Goal: Task Accomplishment & Management: Manage account settings

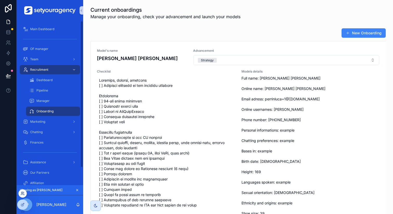
click at [22, 194] on icon at bounding box center [23, 193] width 4 height 4
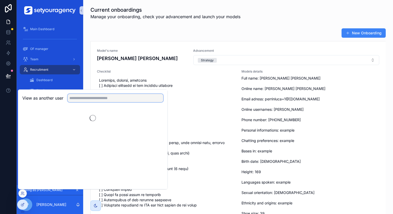
click at [95, 96] on input "text" at bounding box center [116, 98] width 96 height 8
type input "***"
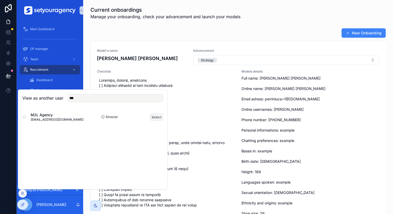
click at [153, 114] on button "Select" at bounding box center [157, 117] width 14 height 8
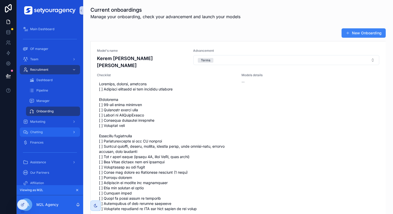
click at [49, 130] on div "Chatting" at bounding box center [50, 132] width 54 height 8
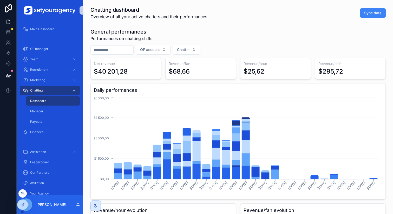
click at [24, 194] on icon at bounding box center [23, 193] width 4 height 4
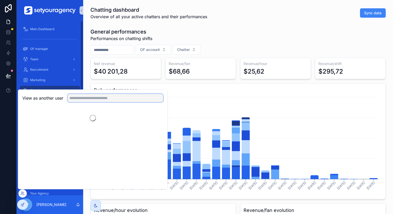
click at [143, 100] on input "text" at bounding box center [116, 98] width 96 height 8
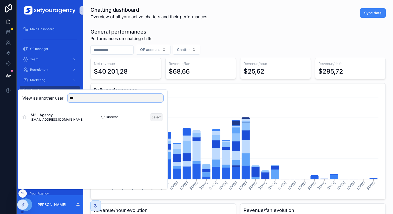
type input "***"
click at [155, 115] on button "Select" at bounding box center [157, 117] width 14 height 8
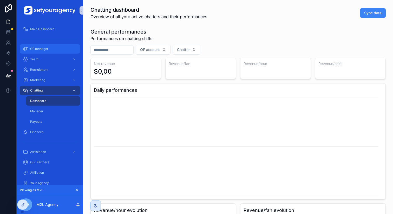
click at [48, 51] on div "OF manager" at bounding box center [50, 49] width 54 height 8
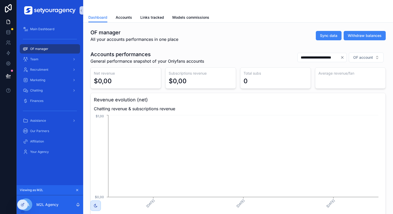
scroll to position [5, 0]
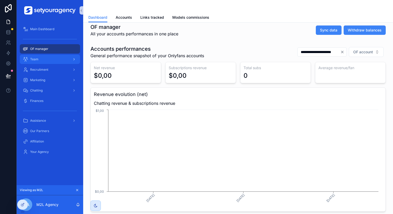
click at [62, 60] on div "Team" at bounding box center [50, 59] width 54 height 8
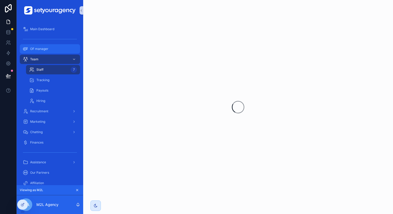
click at [61, 49] on div "OF manager" at bounding box center [50, 49] width 54 height 8
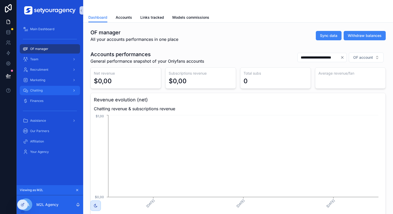
click at [57, 88] on div "Chatting" at bounding box center [50, 90] width 54 height 8
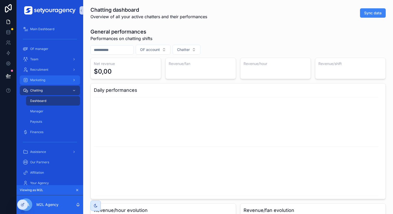
click at [58, 80] on div "Marketing" at bounding box center [50, 80] width 54 height 8
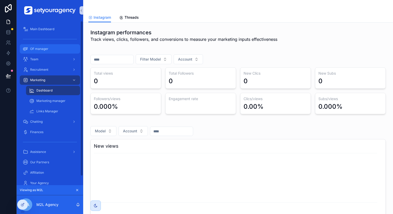
click at [48, 49] on div "OF manager" at bounding box center [50, 49] width 54 height 8
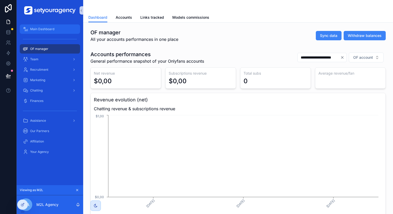
click at [52, 28] on span "Main Dashboard" at bounding box center [42, 29] width 24 height 4
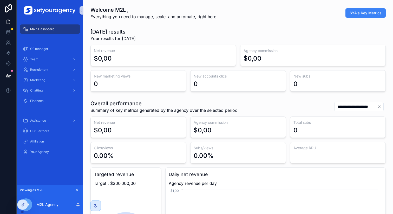
click at [377, 107] on icon "Clear" at bounding box center [379, 106] width 4 height 4
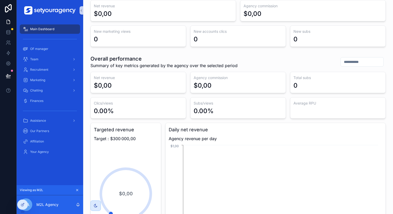
scroll to position [87, 0]
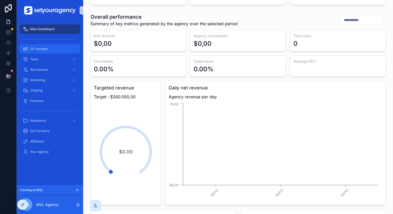
click at [49, 53] on link "OF manager" at bounding box center [50, 48] width 60 height 9
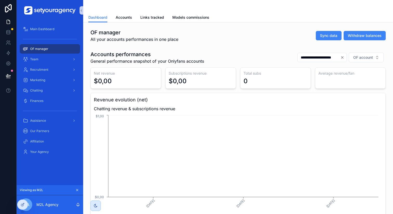
click at [341, 58] on button "Clear" at bounding box center [343, 57] width 6 height 4
click at [264, 49] on div "Accounts performances General performance snapshot of your Onlyfans accounts OF…" at bounding box center [237, 194] width 301 height 290
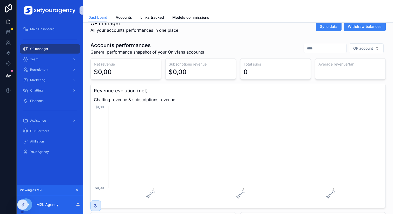
scroll to position [14, 0]
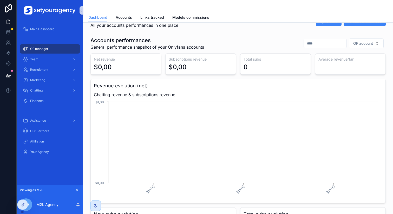
click at [76, 190] on icon "scrollable content" at bounding box center [77, 190] width 4 height 4
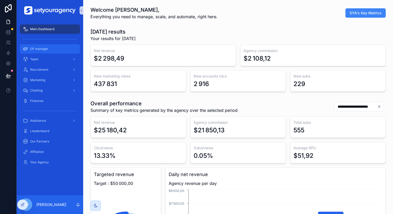
click at [66, 50] on div "OF manager" at bounding box center [50, 49] width 54 height 8
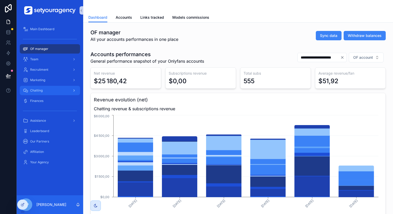
click at [56, 89] on div "Chatting" at bounding box center [50, 90] width 54 height 8
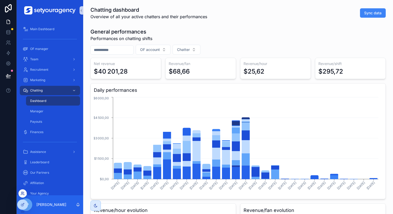
click at [23, 192] on icon at bounding box center [21, 192] width 1 height 1
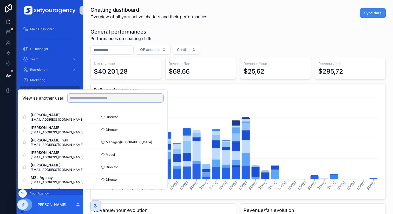
click at [135, 100] on input "text" at bounding box center [116, 98] width 96 height 8
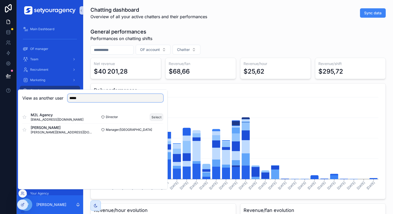
type input "*****"
click at [153, 115] on button "Select" at bounding box center [157, 117] width 14 height 8
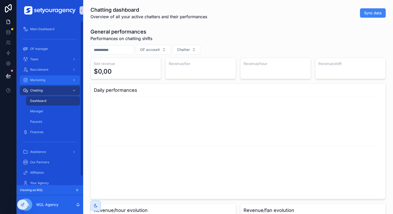
click at [40, 84] on div "Marketing" at bounding box center [50, 80] width 54 height 8
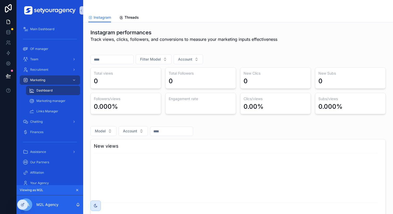
scroll to position [16, 0]
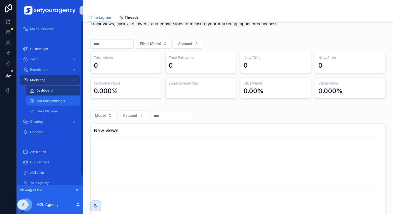
click at [64, 98] on div "Marketing manager" at bounding box center [53, 101] width 48 height 8
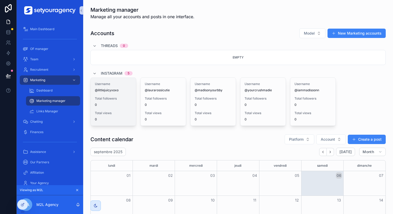
click at [115, 101] on div "Total followers 0" at bounding box center [113, 101] width 37 height 10
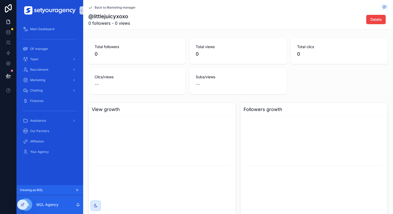
click at [95, 6] on span "Back to Marketing manager" at bounding box center [115, 7] width 41 height 4
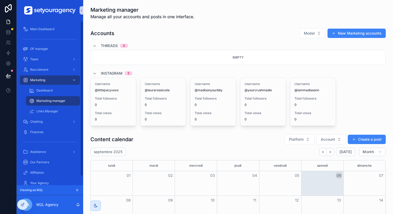
click at [74, 190] on button "scrollable content" at bounding box center [77, 190] width 6 height 6
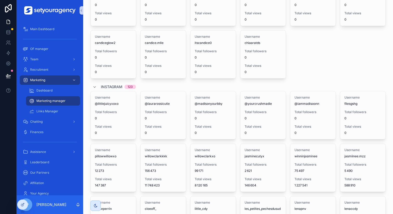
scroll to position [184, 0]
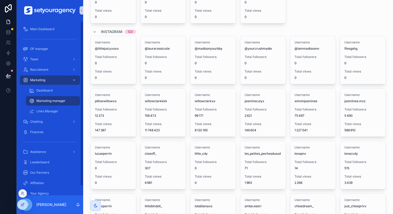
click at [22, 190] on div at bounding box center [22, 193] width 8 height 8
click at [24, 193] on icon at bounding box center [23, 193] width 4 height 4
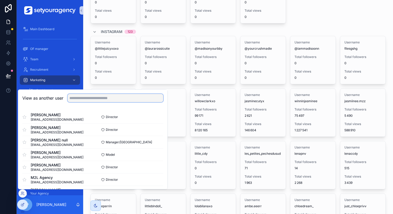
click at [94, 96] on input "text" at bounding box center [116, 98] width 96 height 8
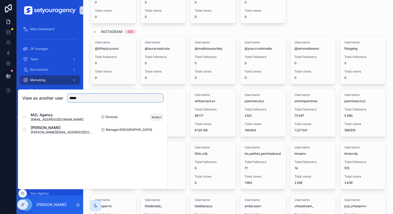
type input "*****"
click at [151, 114] on button "Select" at bounding box center [157, 117] width 14 height 8
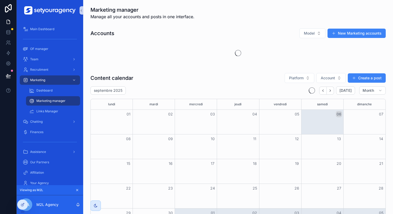
click at [169, 63] on div "scrollable content" at bounding box center [237, 53] width 295 height 23
click at [61, 92] on div "Dashboard" at bounding box center [53, 90] width 48 height 8
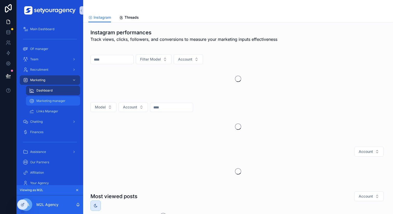
click at [60, 100] on span "Marketing manager" at bounding box center [50, 101] width 29 height 4
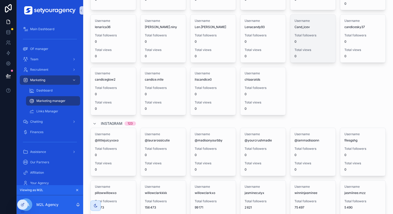
scroll to position [102, 0]
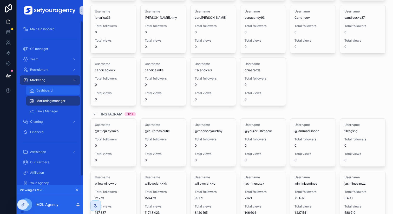
click at [49, 89] on span "Dashboard" at bounding box center [44, 90] width 16 height 4
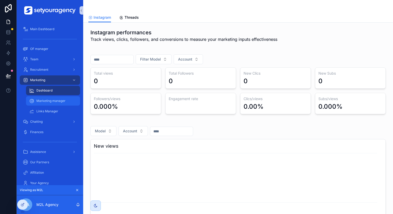
click at [49, 99] on span "Marketing manager" at bounding box center [50, 101] width 29 height 4
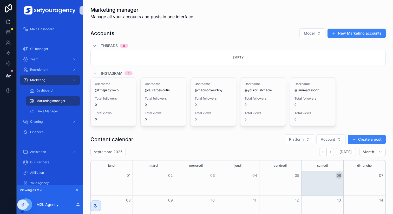
click at [364, 71] on div "Instagram 5" at bounding box center [237, 73] width 295 height 8
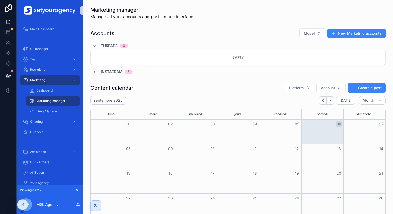
click at [340, 67] on div "Threads 0 Empty Instagram 5" at bounding box center [237, 58] width 295 height 33
click at [116, 72] on span "Instagram" at bounding box center [112, 71] width 22 height 5
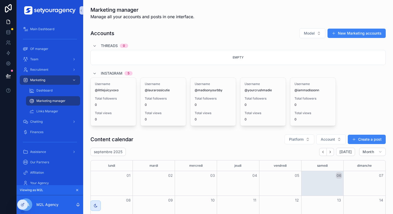
click at [199, 70] on div "Instagram 5" at bounding box center [237, 73] width 295 height 8
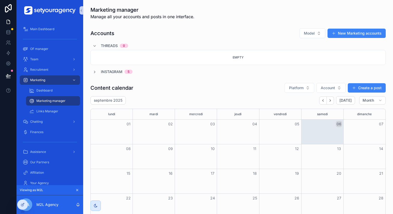
click at [199, 70] on div "Instagram 5" at bounding box center [237, 71] width 295 height 5
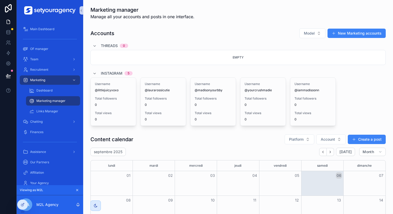
click at [191, 33] on div "Accounts Model New Marketing accounts" at bounding box center [237, 33] width 295 height 10
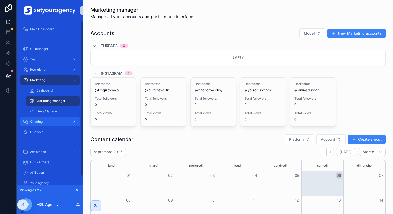
click at [38, 120] on span "Chatting" at bounding box center [36, 122] width 12 height 4
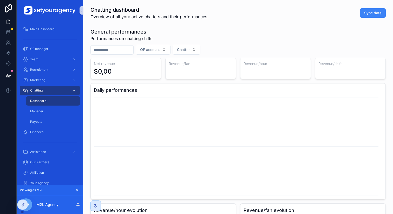
scroll to position [11, 0]
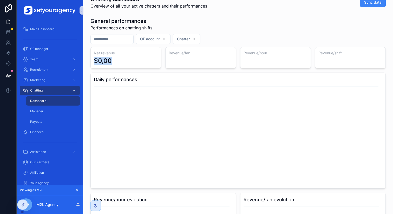
drag, startPoint x: 94, startPoint y: 61, endPoint x: 110, endPoint y: 61, distance: 15.6
click at [110, 61] on div "$0,00" at bounding box center [103, 61] width 18 height 8
click at [109, 41] on input "scrollable content" at bounding box center [112, 39] width 43 height 7
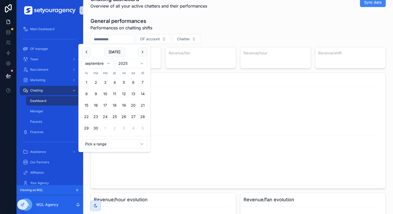
click at [206, 34] on div "OF account Chatter" at bounding box center [237, 39] width 295 height 10
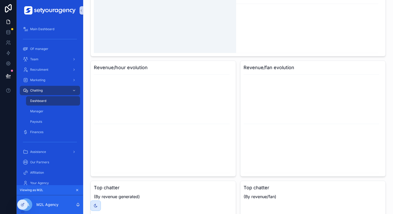
scroll to position [149, 0]
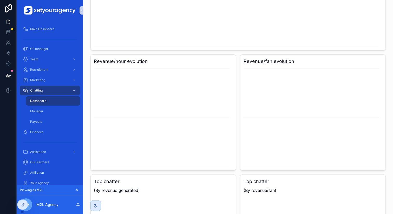
click at [277, 59] on h3 "Revenue/fan evolution" at bounding box center [312, 61] width 139 height 7
drag, startPoint x: 243, startPoint y: 61, endPoint x: 280, endPoint y: 61, distance: 37.2
click at [280, 61] on h3 "Revenue/fan evolution" at bounding box center [312, 61] width 139 height 7
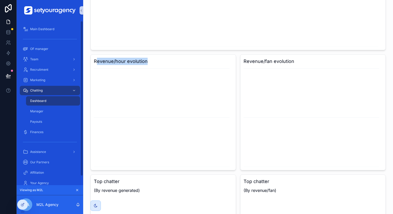
drag, startPoint x: 95, startPoint y: 62, endPoint x: 160, endPoint y: 62, distance: 64.4
click at [160, 62] on h3 "Revenue/hour evolution" at bounding box center [163, 61] width 139 height 7
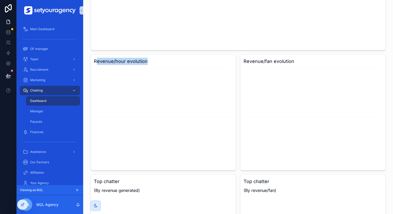
click at [160, 62] on h3 "Revenue/hour evolution" at bounding box center [163, 61] width 139 height 7
drag, startPoint x: 242, startPoint y: 62, endPoint x: 278, endPoint y: 62, distance: 35.9
click at [278, 62] on h3 "Revenue/fan evolution" at bounding box center [312, 61] width 139 height 7
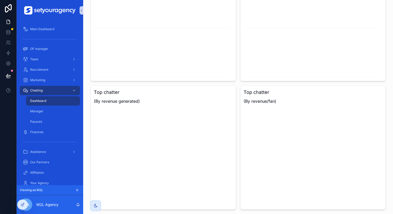
scroll to position [247, 0]
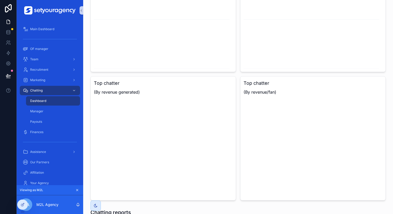
click at [235, 77] on div "Net revenue $0,00 Revenue/fan Revenue/hour Revenue/shift Daily performances Rev…" at bounding box center [237, 6] width 295 height 390
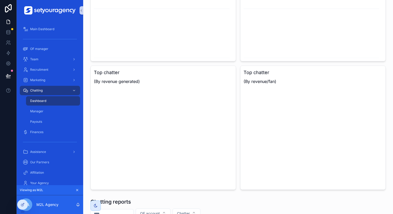
scroll to position [257, 0]
click at [140, 113] on icon "chart" at bounding box center [162, 137] width 137 height 100
drag, startPoint x: 242, startPoint y: 82, endPoint x: 277, endPoint y: 82, distance: 34.8
click at [277, 82] on span "(By revenue/fan)" at bounding box center [312, 82] width 139 height 6
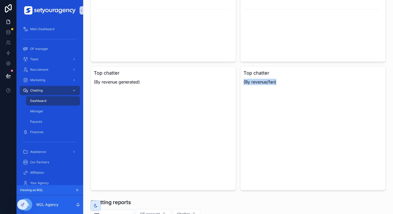
click at [277, 82] on span "(By revenue/fan)" at bounding box center [312, 82] width 139 height 6
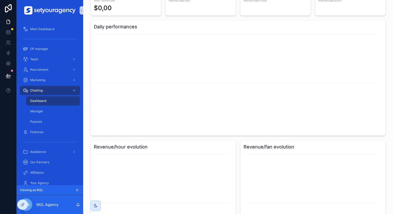
scroll to position [0, 0]
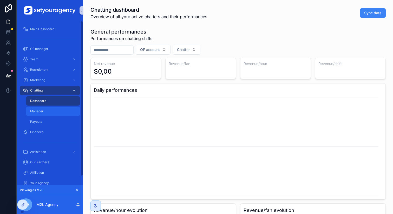
click at [55, 111] on div "Manager" at bounding box center [53, 111] width 48 height 8
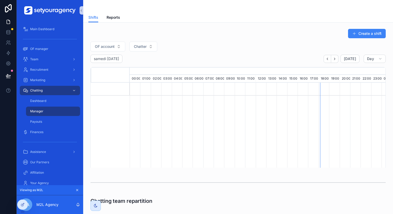
scroll to position [0, 1774]
drag, startPoint x: 311, startPoint y: 92, endPoint x: 299, endPoint y: 92, distance: 11.4
click at [299, 92] on div "scrollable content" at bounding box center [244, 89] width 3776 height 13
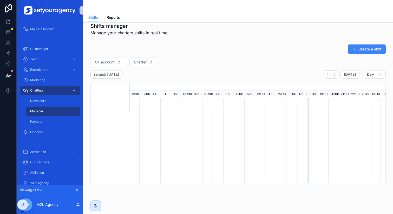
scroll to position [0, 0]
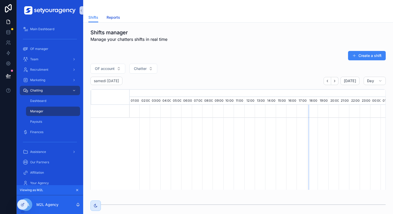
click at [115, 18] on span "Reports" at bounding box center [114, 17] width 14 height 5
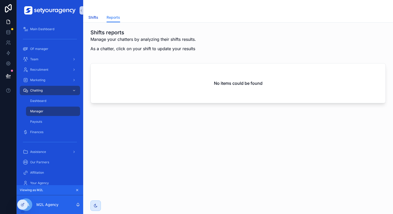
click at [96, 16] on span "Shifts" at bounding box center [93, 17] width 10 height 5
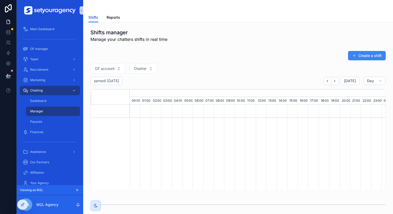
scroll to position [0, 1762]
click at [355, 55] on button "Create a shift" at bounding box center [367, 55] width 38 height 9
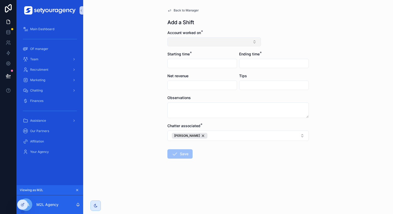
click at [236, 42] on button "Select Button" at bounding box center [214, 41] width 94 height 9
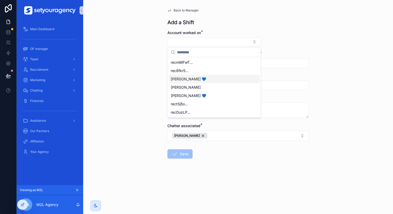
click at [193, 80] on div "[PERSON_NAME] 💙" at bounding box center [214, 79] width 91 height 8
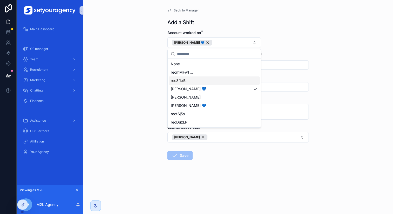
click at [137, 71] on div "Back to Manager Add a Shift Account worked on * [PERSON_NAME] 💙 Starting time *…" at bounding box center [238, 107] width 310 height 214
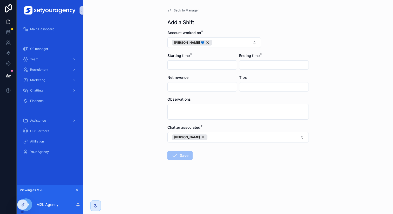
click at [186, 67] on input "scrollable content" at bounding box center [202, 64] width 69 height 7
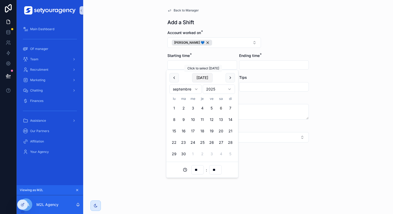
click at [203, 77] on button "[DATE]" at bounding box center [202, 77] width 21 height 9
type input "**********"
click at [286, 32] on form "**********" at bounding box center [237, 111] width 141 height 163
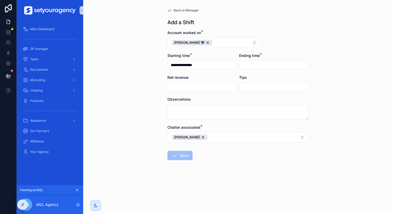
click at [259, 64] on input "scrollable content" at bounding box center [273, 64] width 69 height 7
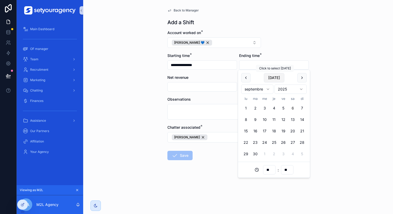
click at [269, 74] on button "[DATE]" at bounding box center [274, 77] width 21 height 9
click at [268, 64] on input "**********" at bounding box center [273, 64] width 69 height 7
type input "**********"
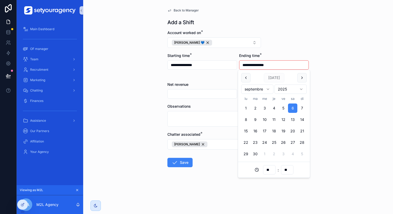
type input "**"
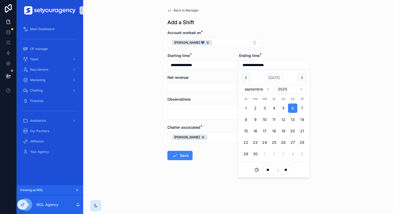
type input "**********"
click at [337, 49] on div "**********" at bounding box center [238, 107] width 310 height 214
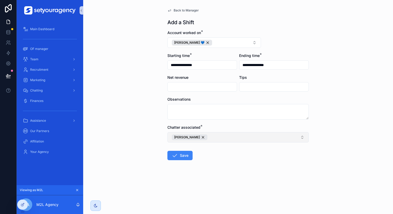
click at [214, 137] on button "[PERSON_NAME]" at bounding box center [237, 137] width 141 height 10
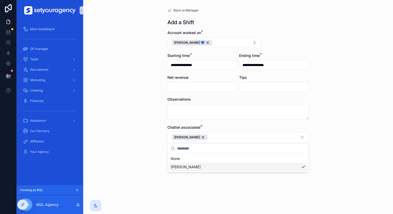
click at [139, 166] on div "**********" at bounding box center [238, 107] width 310 height 214
click at [181, 155] on button "Save" at bounding box center [179, 155] width 25 height 9
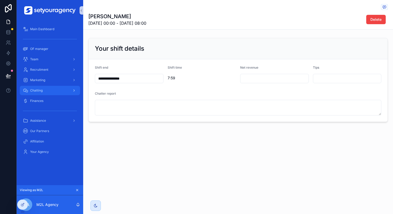
click at [52, 92] on div "Chatting" at bounding box center [50, 90] width 54 height 8
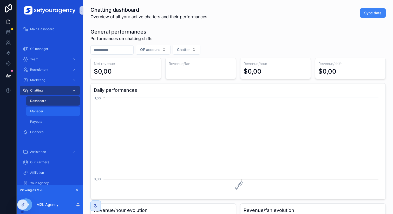
click at [53, 108] on div "Manager" at bounding box center [53, 111] width 48 height 8
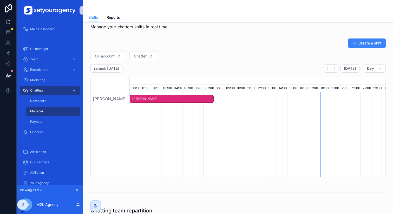
scroll to position [25, 0]
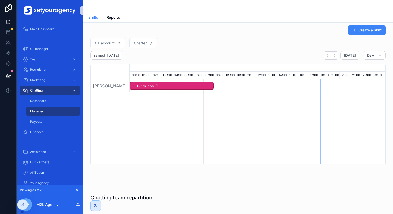
drag, startPoint x: 194, startPoint y: 107, endPoint x: 220, endPoint y: 107, distance: 26.5
click at [220, 107] on div "[PERSON_NAME]" at bounding box center [258, 127] width 256 height 97
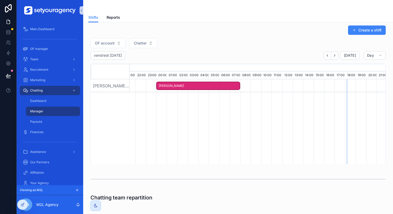
scroll to position [25, 0]
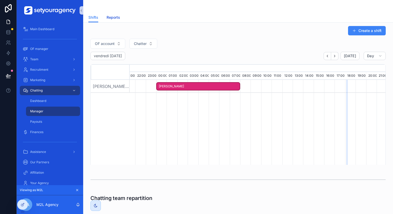
click at [114, 19] on span "Reports" at bounding box center [114, 17] width 14 height 5
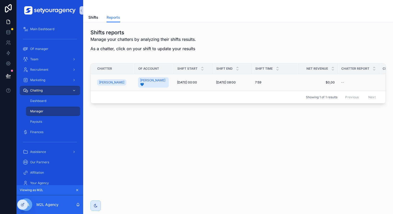
click at [300, 79] on td "$0,00 $0,00" at bounding box center [318, 82] width 39 height 17
click at [263, 81] on div "7:59 7:59" at bounding box center [275, 82] width 41 height 4
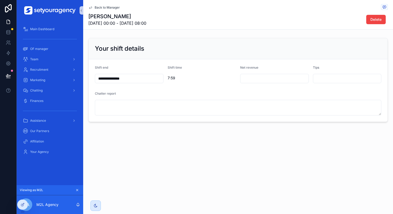
click at [98, 6] on span "Back to Manager" at bounding box center [107, 7] width 25 height 4
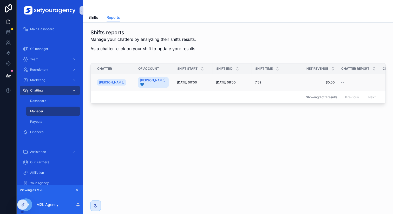
click at [186, 80] on span "[DATE] 00:00" at bounding box center [187, 82] width 20 height 4
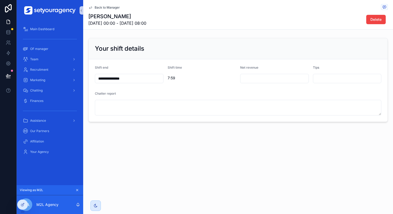
click at [139, 80] on input "**********" at bounding box center [129, 78] width 68 height 7
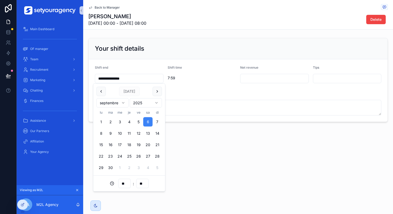
click at [190, 63] on form "**********" at bounding box center [238, 90] width 299 height 62
drag, startPoint x: 122, startPoint y: 79, endPoint x: 132, endPoint y: 79, distance: 9.9
click at [132, 79] on input "**********" at bounding box center [129, 78] width 68 height 7
click at [200, 76] on span "7:59" at bounding box center [202, 77] width 69 height 5
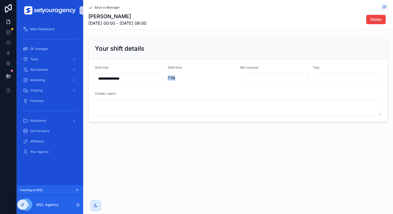
drag, startPoint x: 168, startPoint y: 78, endPoint x: 179, endPoint y: 78, distance: 10.7
click at [179, 78] on span "7:59" at bounding box center [202, 77] width 69 height 5
click at [260, 77] on input "scrollable content" at bounding box center [274, 78] width 68 height 7
type input "*******"
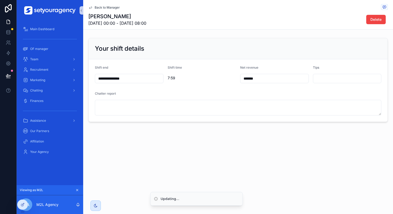
click at [292, 51] on div "Your shift details" at bounding box center [238, 48] width 286 height 8
click at [320, 81] on input "scrollable content" at bounding box center [347, 78] width 68 height 7
click at [302, 89] on form "**********" at bounding box center [238, 90] width 299 height 62
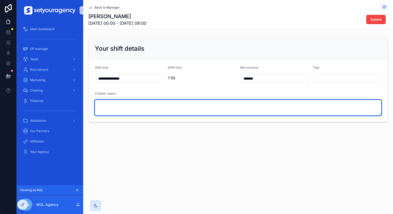
click at [120, 105] on textarea "scrollable content" at bounding box center [238, 108] width 286 height 16
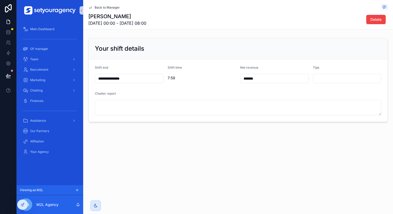
click at [175, 128] on div "**********" at bounding box center [238, 78] width 310 height 157
click at [100, 8] on span "Back to Manager" at bounding box center [107, 7] width 25 height 4
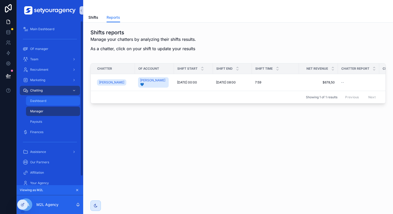
click at [46, 98] on div "Dashboard" at bounding box center [53, 101] width 48 height 8
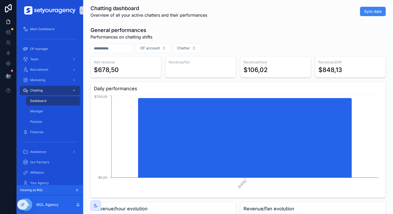
scroll to position [2, 0]
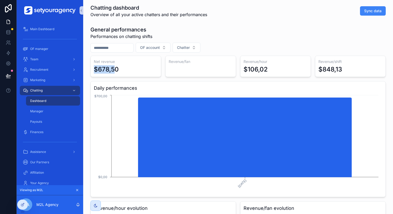
drag, startPoint x: 92, startPoint y: 67, endPoint x: 116, endPoint y: 68, distance: 23.9
click at [116, 68] on div "Net revenue $678,50" at bounding box center [125, 66] width 71 height 21
click at [116, 68] on div "$678,50" at bounding box center [106, 69] width 25 height 8
drag, startPoint x: 241, startPoint y: 69, endPoint x: 269, endPoint y: 69, distance: 27.8
click at [269, 69] on div "Revenue/hour $106,02" at bounding box center [275, 66] width 71 height 21
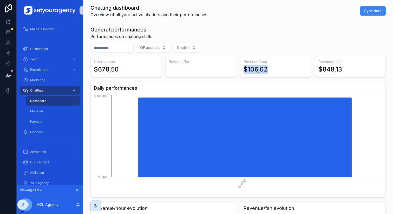
click at [269, 69] on div "$106,02" at bounding box center [275, 69] width 64 height 8
drag, startPoint x: 315, startPoint y: 69, endPoint x: 350, endPoint y: 69, distance: 35.9
click at [350, 69] on div "Revenue/shift $848,13" at bounding box center [350, 66] width 71 height 21
click at [350, 69] on div "$848,13" at bounding box center [350, 69] width 64 height 8
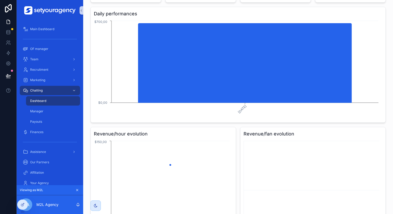
scroll to position [0, 0]
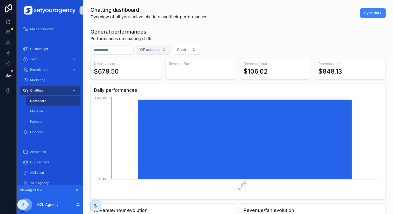
click at [160, 51] on span "OF account" at bounding box center [150, 49] width 20 height 5
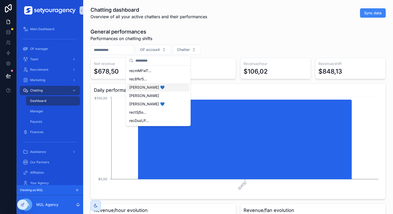
click at [154, 87] on div "[PERSON_NAME] 💙" at bounding box center [158, 87] width 62 height 8
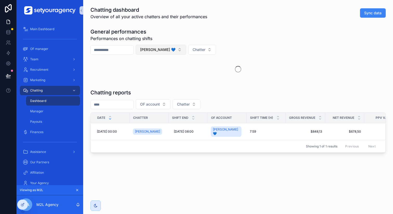
click at [169, 51] on button "[PERSON_NAME] 💙" at bounding box center [161, 50] width 50 height 10
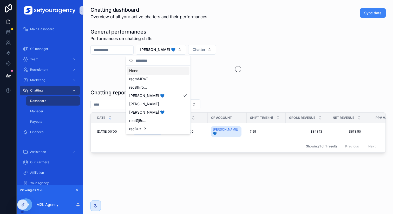
click at [160, 69] on div "None" at bounding box center [158, 71] width 62 height 8
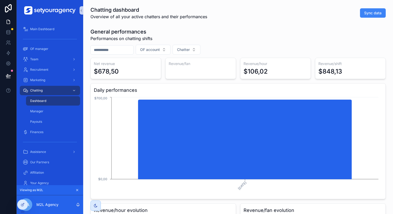
click at [237, 40] on div "General performances Performances on chatting shifts" at bounding box center [237, 35] width 295 height 14
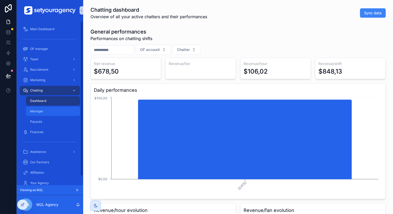
click at [57, 112] on div "Manager" at bounding box center [53, 111] width 48 height 8
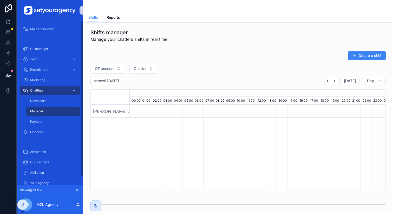
scroll to position [0, 1762]
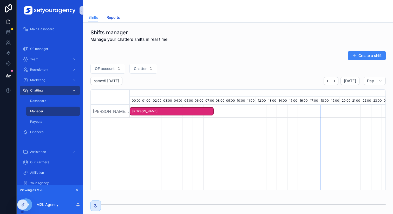
click at [116, 18] on span "Reports" at bounding box center [114, 17] width 14 height 5
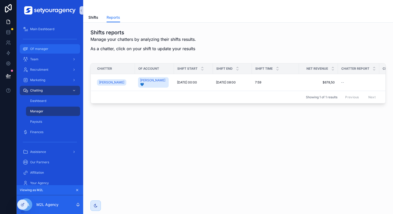
click at [49, 50] on div "OF manager" at bounding box center [50, 49] width 54 height 8
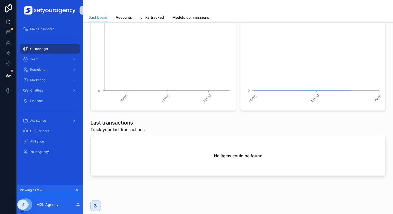
scroll to position [232, 0]
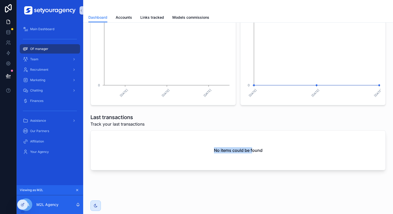
drag, startPoint x: 129, startPoint y: 151, endPoint x: 250, endPoint y: 151, distance: 121.9
click at [250, 151] on div "No items could be found" at bounding box center [238, 149] width 295 height 39
click at [250, 151] on h2 "No items could be found" at bounding box center [238, 150] width 49 height 6
drag, startPoint x: 261, startPoint y: 150, endPoint x: 201, endPoint y: 150, distance: 60.3
click at [201, 150] on div "No items could be found" at bounding box center [238, 149] width 295 height 39
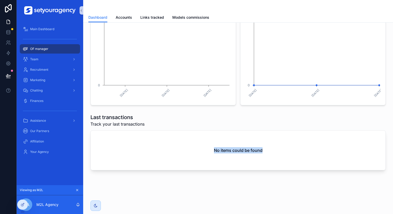
click at [201, 150] on div "No items could be found" at bounding box center [238, 149] width 295 height 39
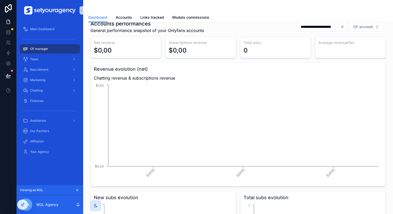
scroll to position [0, 0]
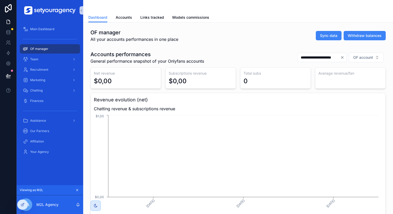
click at [255, 35] on div "OF manager All your accounts performances in one place Sync data Withdraw balan…" at bounding box center [237, 36] width 295 height 14
click at [44, 90] on div "Chatting" at bounding box center [50, 90] width 54 height 8
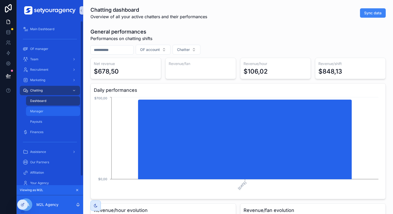
click at [52, 111] on div "Manager" at bounding box center [53, 111] width 48 height 8
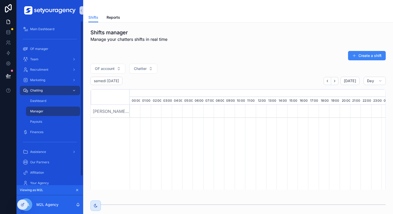
scroll to position [0, 1762]
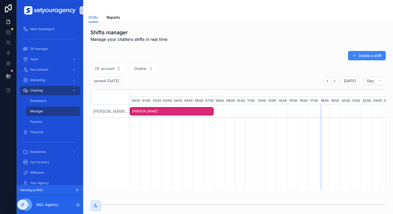
click at [121, 17] on div "Shifts Reports" at bounding box center [237, 17] width 299 height 10
click at [115, 17] on span "Reports" at bounding box center [114, 17] width 14 height 5
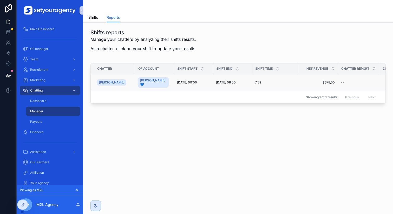
click at [256, 81] on span "7:59" at bounding box center [258, 82] width 6 height 4
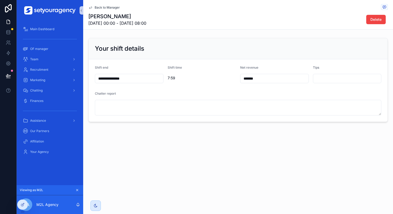
drag, startPoint x: 268, startPoint y: 78, endPoint x: 224, endPoint y: 78, distance: 43.4
click at [224, 78] on form "**********" at bounding box center [238, 90] width 299 height 62
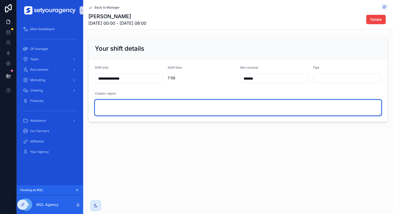
click at [233, 113] on textarea "scrollable content" at bounding box center [238, 108] width 286 height 16
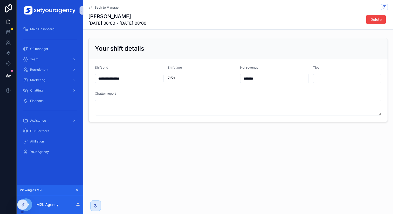
click at [217, 91] on div "Chatter report" at bounding box center [238, 94] width 286 height 6
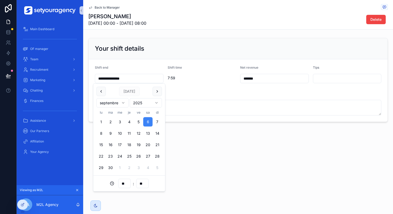
click at [142, 81] on input "**********" at bounding box center [129, 78] width 68 height 7
click at [189, 80] on span "7:59" at bounding box center [202, 77] width 69 height 5
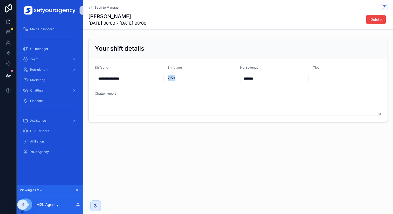
drag, startPoint x: 167, startPoint y: 79, endPoint x: 180, endPoint y: 79, distance: 13.0
click at [180, 79] on form "**********" at bounding box center [238, 90] width 299 height 62
click at [180, 79] on span "7:59" at bounding box center [202, 77] width 69 height 5
click at [380, 20] on span "Delete" at bounding box center [375, 19] width 11 height 5
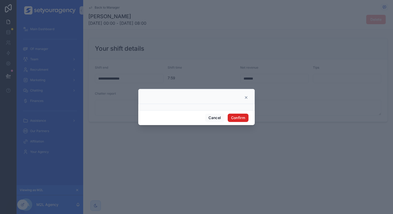
click at [240, 118] on button "Confirm" at bounding box center [238, 118] width 21 height 8
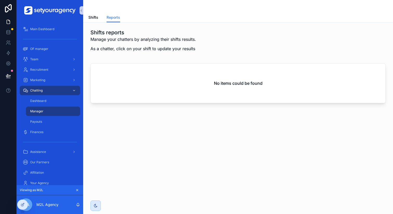
click at [99, 15] on div "Shifts Reports" at bounding box center [237, 17] width 299 height 10
click at [97, 15] on span "Shifts" at bounding box center [93, 17] width 10 height 5
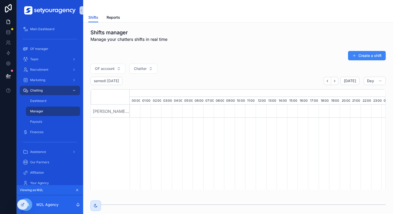
scroll to position [0, 1762]
click at [370, 58] on button "Create a shift" at bounding box center [367, 55] width 38 height 9
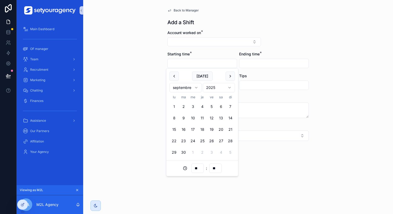
click at [186, 66] on input "scrollable content" at bounding box center [202, 63] width 69 height 7
click at [185, 39] on button "Select Button" at bounding box center [214, 41] width 94 height 9
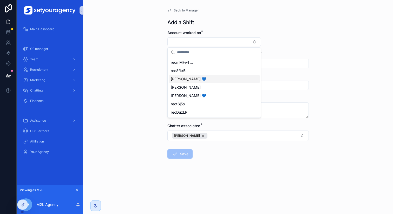
click at [182, 78] on span "[PERSON_NAME] 💙" at bounding box center [188, 78] width 35 height 5
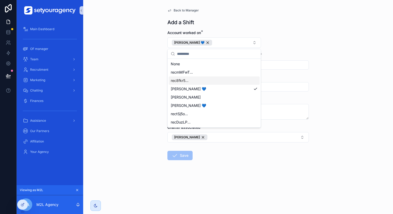
click at [153, 78] on div "Back to Manager Add a Shift Account worked on * [PERSON_NAME] 💙 Starting time *…" at bounding box center [238, 107] width 310 height 214
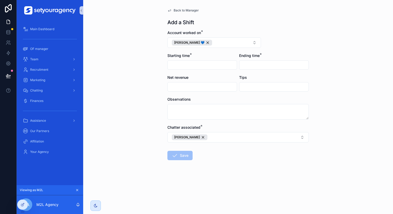
click at [190, 63] on input "scrollable content" at bounding box center [202, 64] width 69 height 7
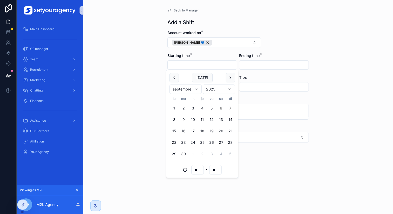
click at [228, 108] on button "7" at bounding box center [230, 107] width 9 height 9
click at [196, 66] on input "**********" at bounding box center [202, 64] width 69 height 7
type input "**********"
type input "**"
type input "**********"
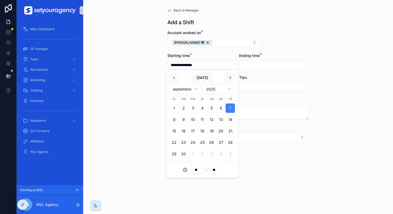
click at [258, 63] on input "scrollable content" at bounding box center [273, 64] width 69 height 7
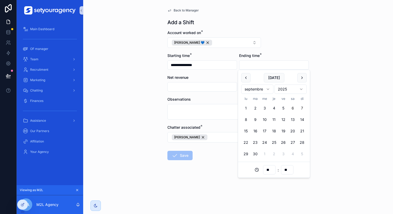
click at [303, 106] on button "7" at bounding box center [301, 107] width 9 height 9
click at [268, 65] on input "**********" at bounding box center [273, 64] width 69 height 7
type input "**********"
type input "**"
type input "**********"
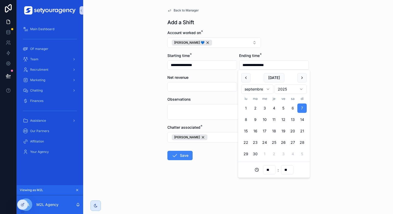
click at [313, 30] on div "**********" at bounding box center [238, 107] width 310 height 214
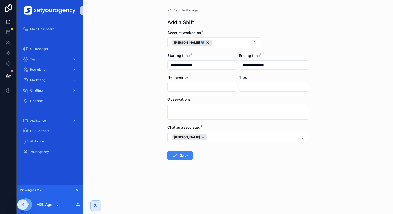
click at [183, 163] on form "**********" at bounding box center [237, 111] width 141 height 163
click at [183, 150] on form "**********" at bounding box center [237, 111] width 141 height 163
click at [187, 158] on button "Save" at bounding box center [179, 155] width 25 height 9
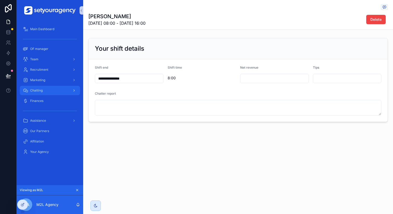
click at [44, 88] on div "Chatting" at bounding box center [50, 90] width 54 height 8
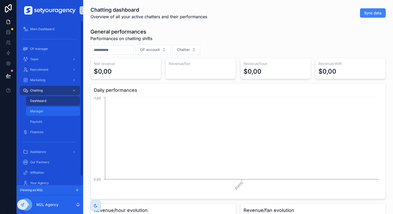
click at [59, 110] on div "Manager" at bounding box center [53, 111] width 48 height 8
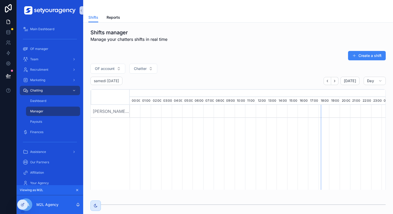
scroll to position [49, 0]
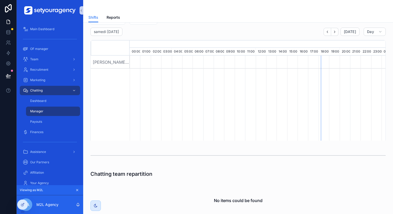
click at [250, 23] on div "OF account Chatter" at bounding box center [237, 20] width 295 height 10
click at [333, 31] on icon "scrollable content" at bounding box center [335, 32] width 4 height 4
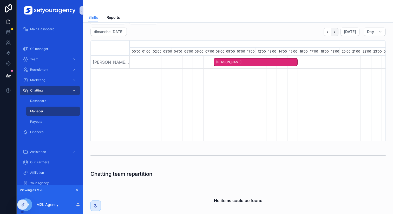
click at [333, 31] on icon "scrollable content" at bounding box center [335, 32] width 4 height 4
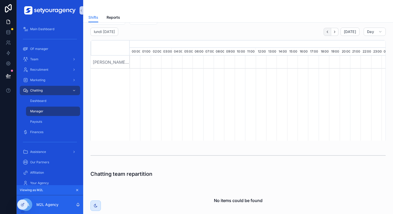
click at [325, 31] on icon "scrollable content" at bounding box center [327, 32] width 4 height 4
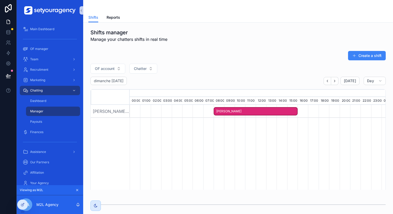
click at [197, 55] on div "Create a shift" at bounding box center [237, 56] width 295 height 10
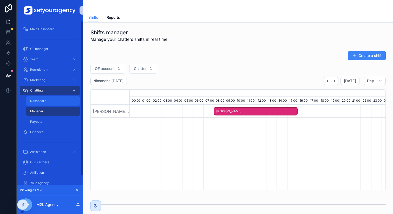
click at [52, 103] on div "Dashboard" at bounding box center [53, 101] width 48 height 8
